Goal: Check status

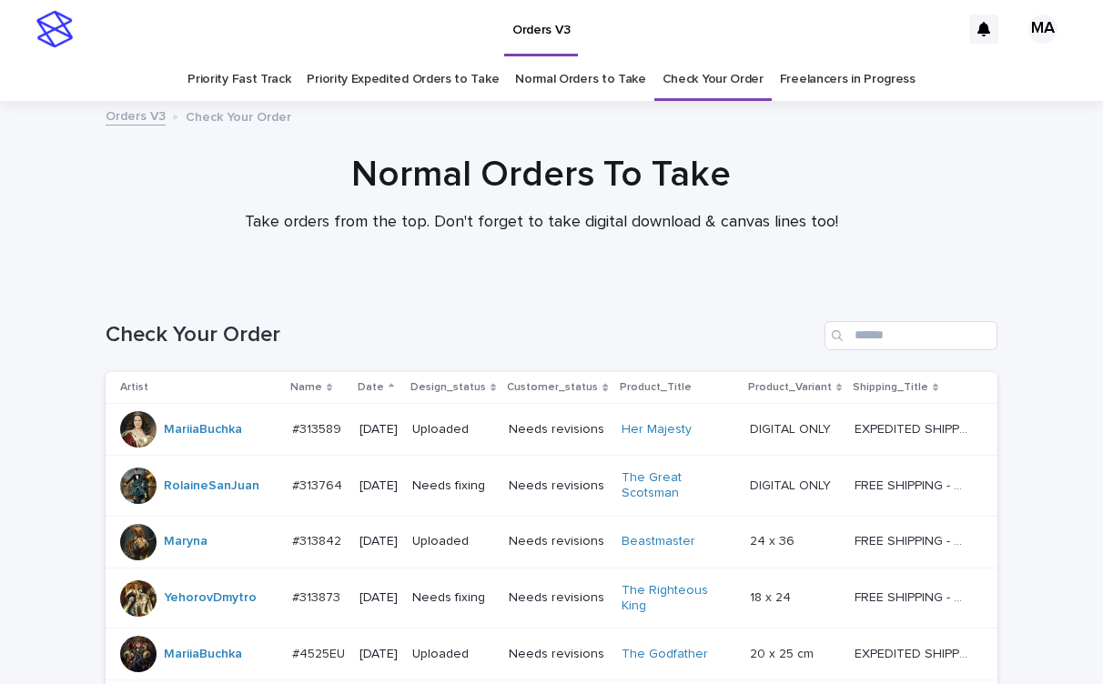
scroll to position [811, 0]
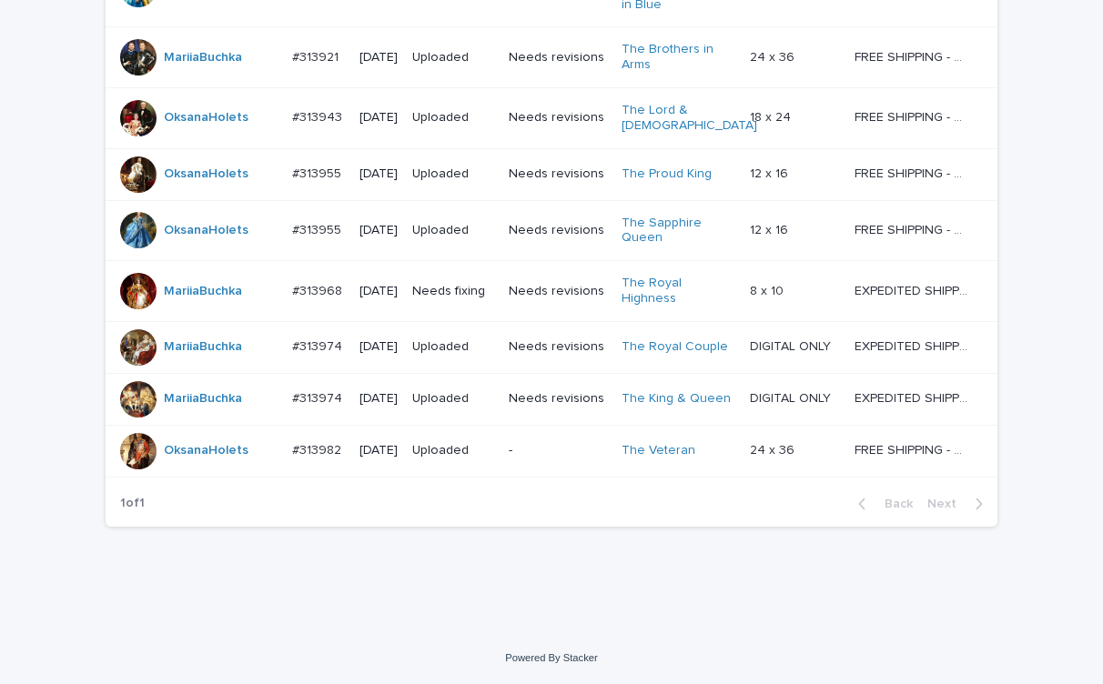
click at [569, 283] on td "Needs revisions" at bounding box center [557, 291] width 112 height 61
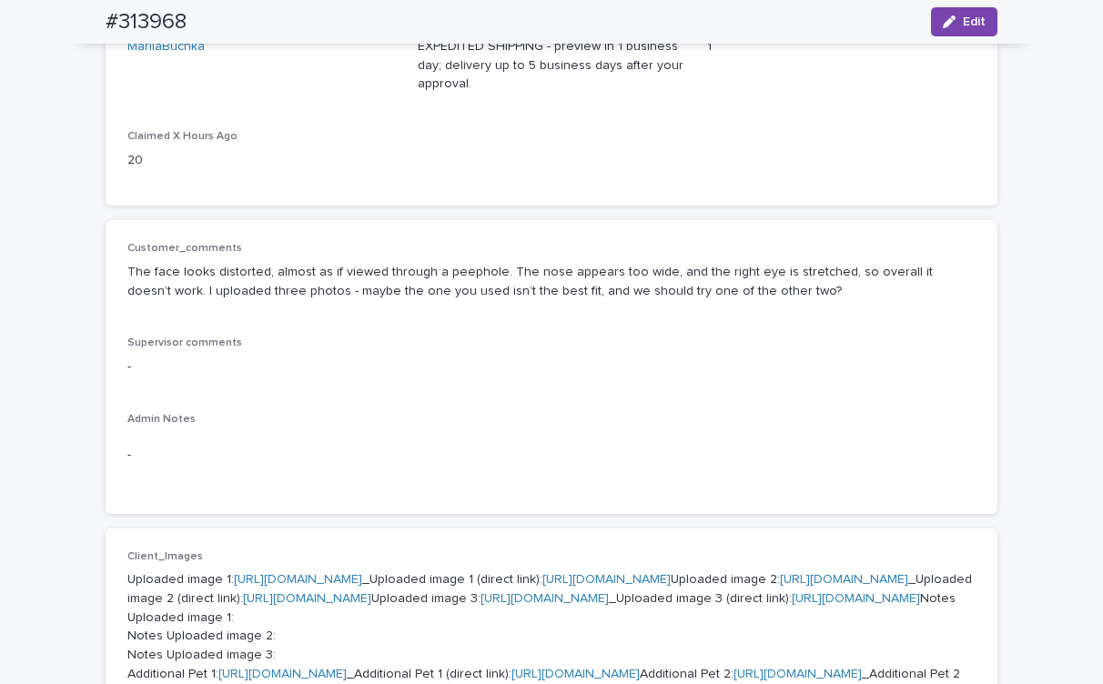
scroll to position [636, 0]
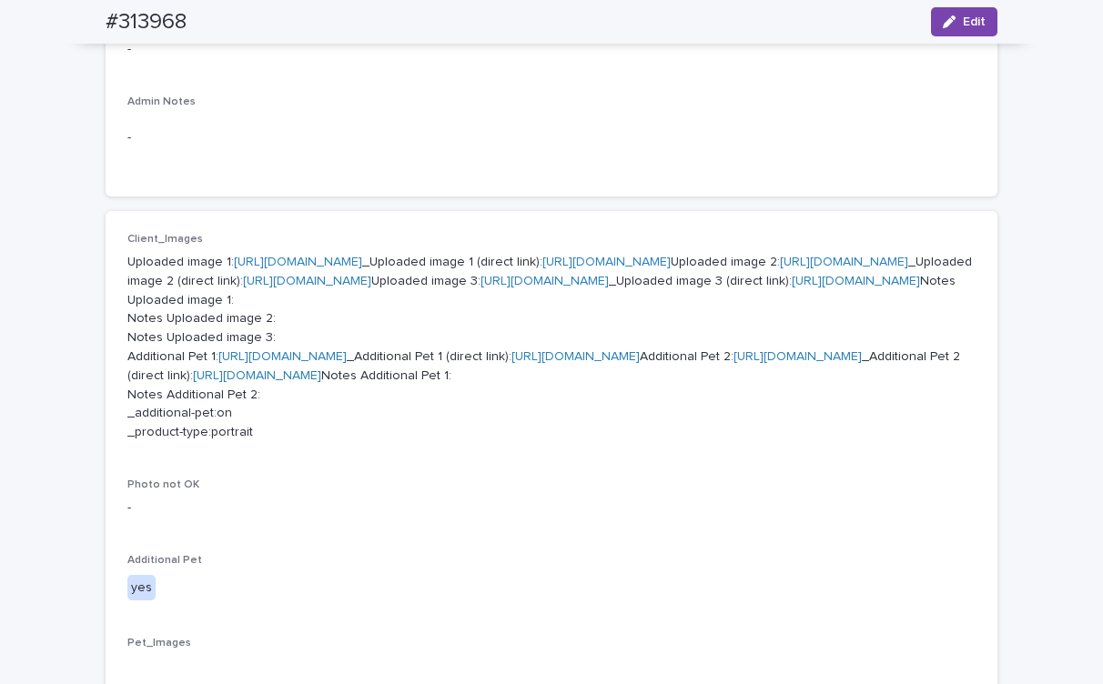
click at [780, 268] on link "[URL][DOMAIN_NAME]" at bounding box center [844, 262] width 128 height 13
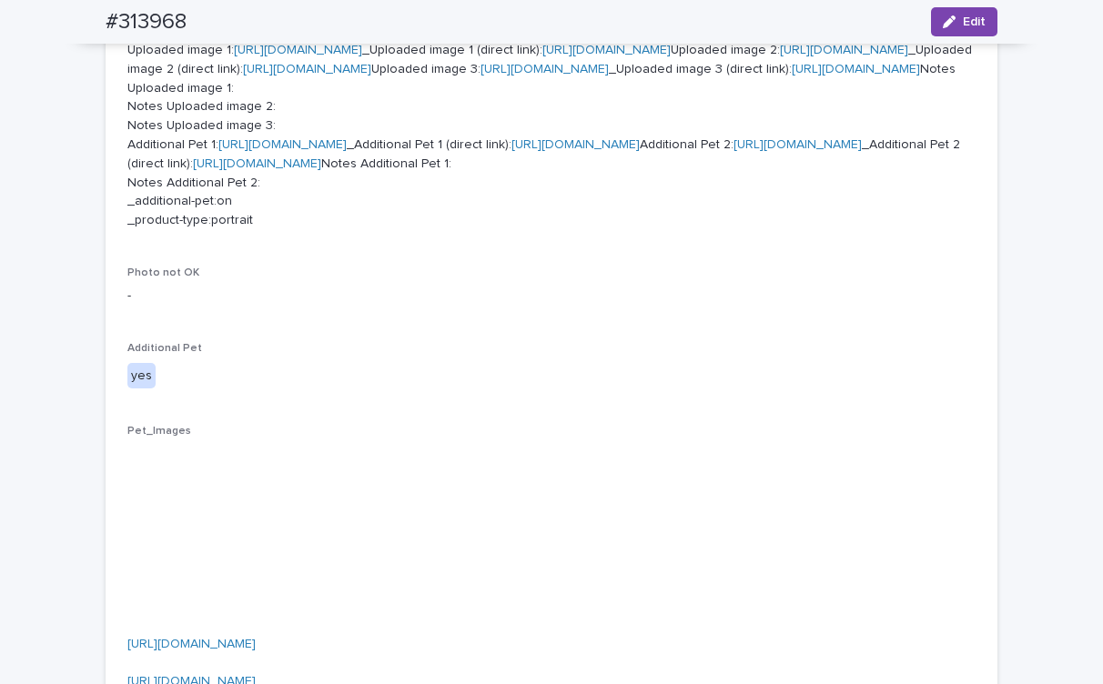
scroll to position [2089, 0]
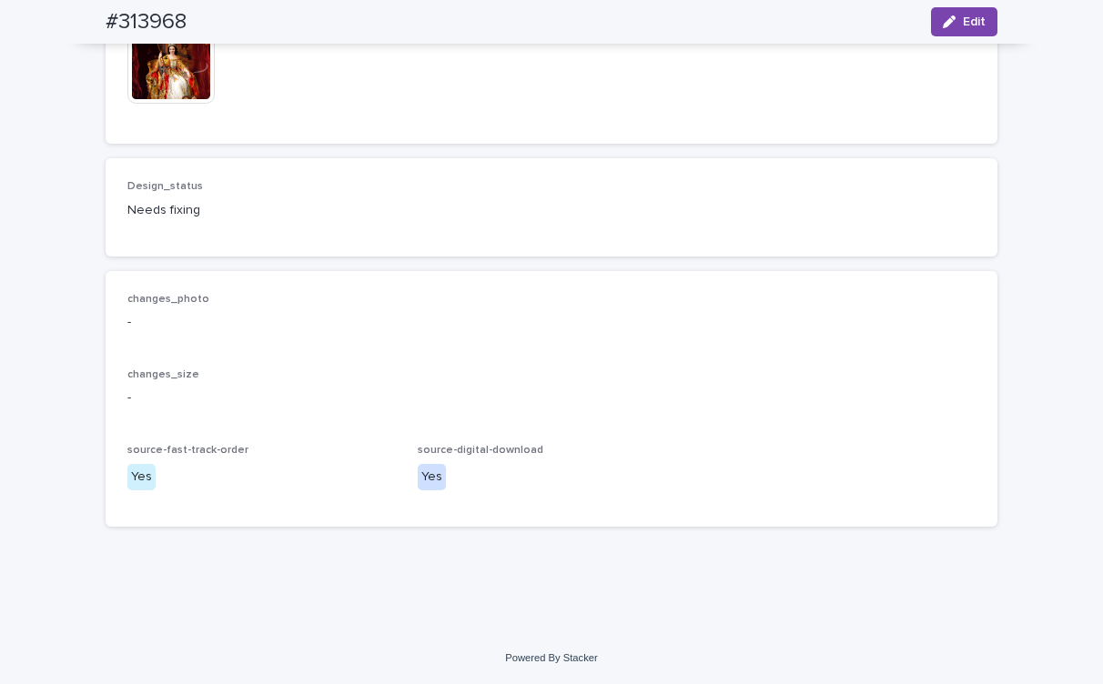
click at [168, 78] on img at bounding box center [170, 59] width 87 height 87
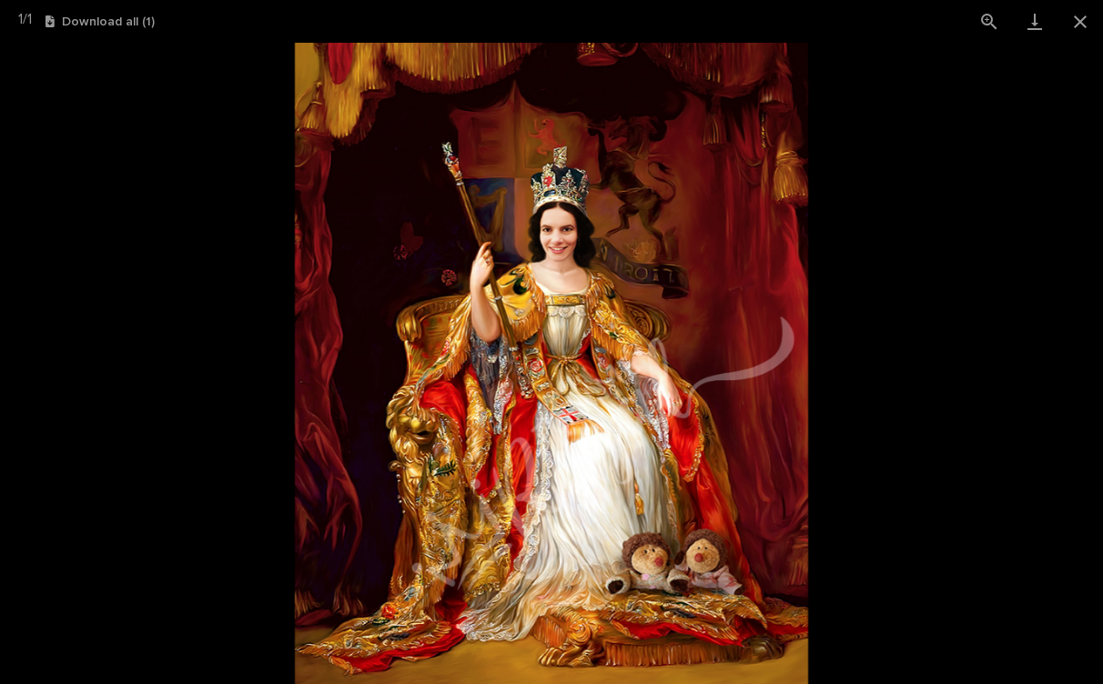
click at [149, 132] on picture at bounding box center [551, 364] width 1103 height 642
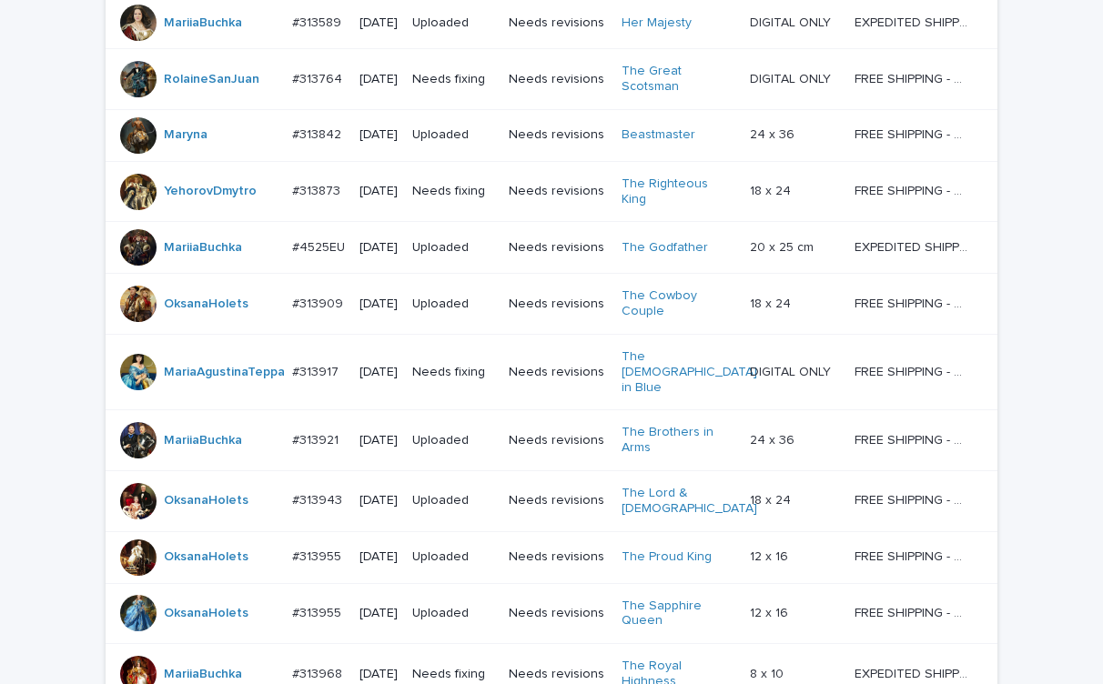
scroll to position [811, 0]
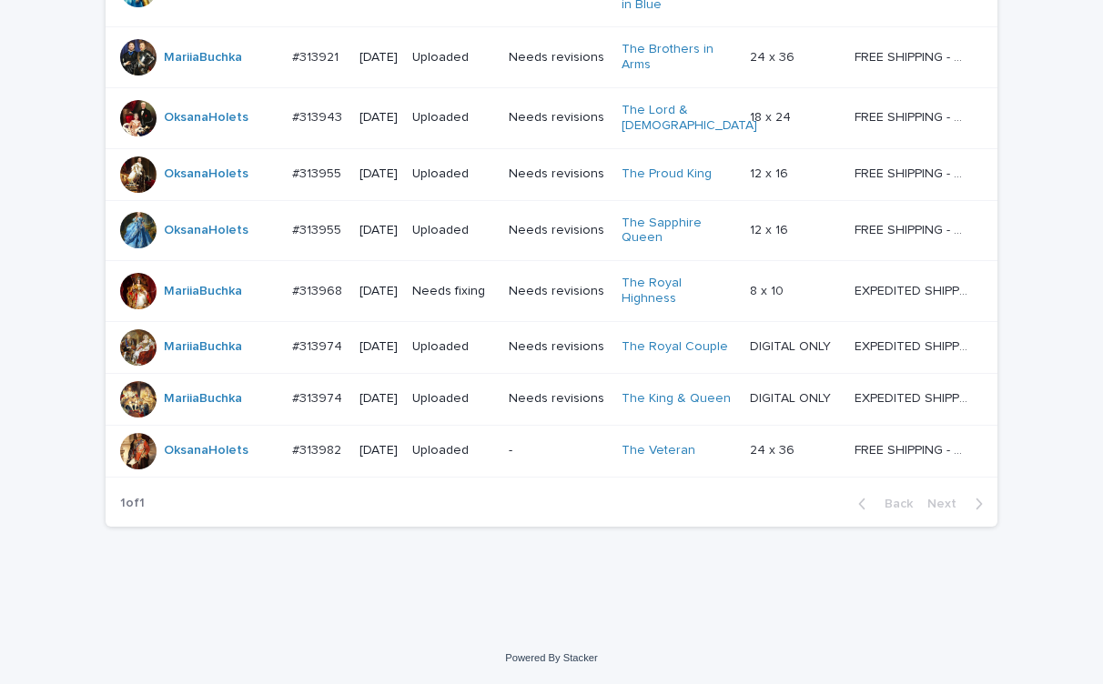
click at [490, 552] on div "Loading... Saving… Loading... Saving… Check Your Order Artist Name Date Design_…" at bounding box center [551, 41] width 910 height 1092
click at [1026, 164] on div "Loading... Saving… Loading... Saving… Check Your Order Artist Name Date Design_…" at bounding box center [551, 64] width 1103 height 1138
click at [1013, 612] on div "Loading... Saving… Loading... Saving… Check Your Order Artist Name Date Design_…" at bounding box center [551, 64] width 1103 height 1138
